Goal: Task Accomplishment & Management: Manage account settings

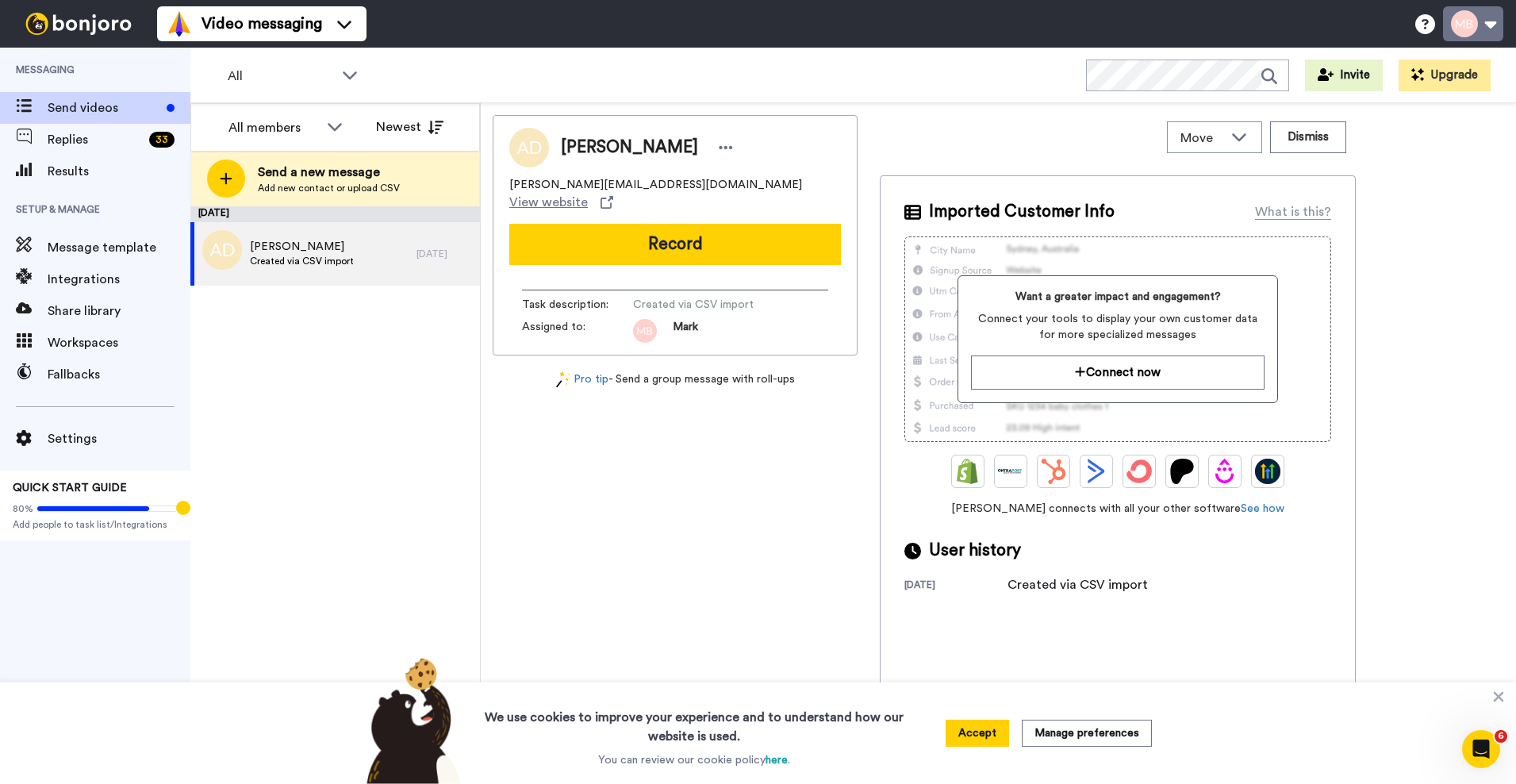
click at [1473, 24] on button at bounding box center [1473, 23] width 60 height 35
